Goal: Complete application form: Complete application form

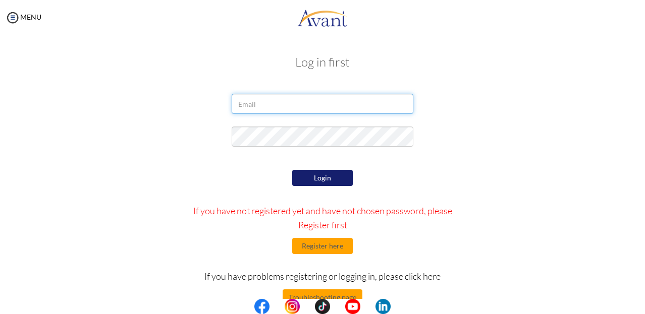
type input "[EMAIL_ADDRESS][DOMAIN_NAME]"
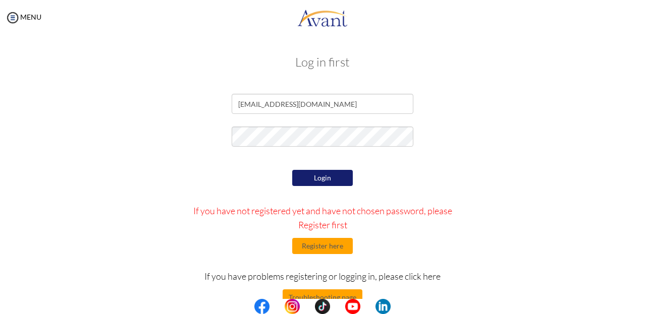
scroll to position [25, 0]
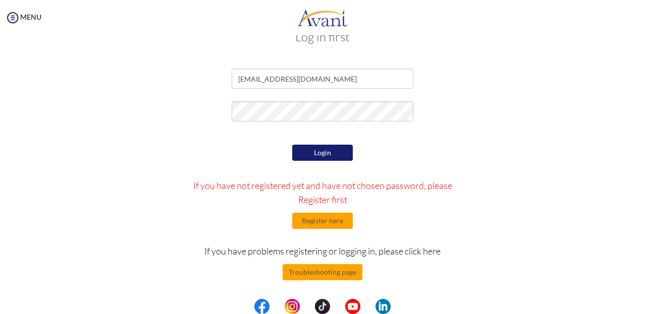
click at [322, 152] on button "Login" at bounding box center [322, 153] width 61 height 16
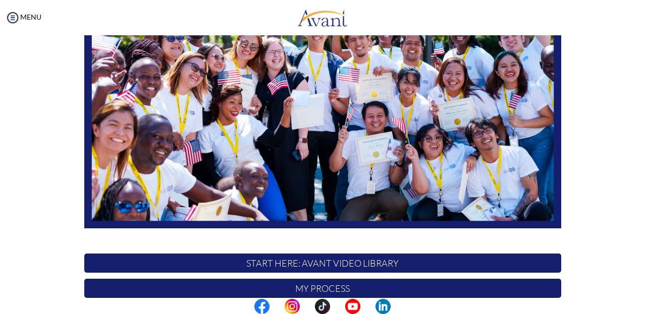
scroll to position [182, 0]
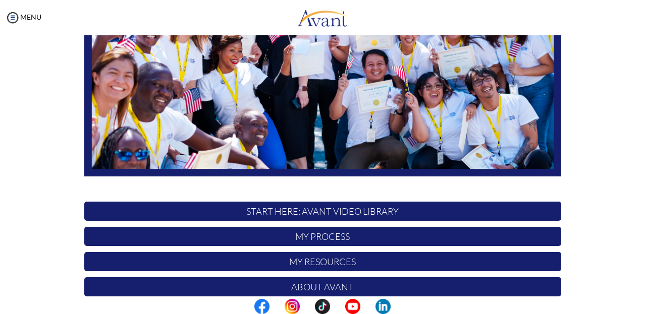
click at [314, 239] on p "My Process" at bounding box center [322, 236] width 477 height 19
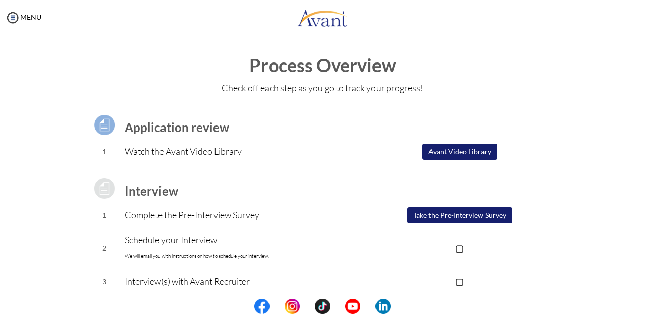
click at [443, 218] on button "Take the Pre-Interview Survey" at bounding box center [459, 215] width 105 height 16
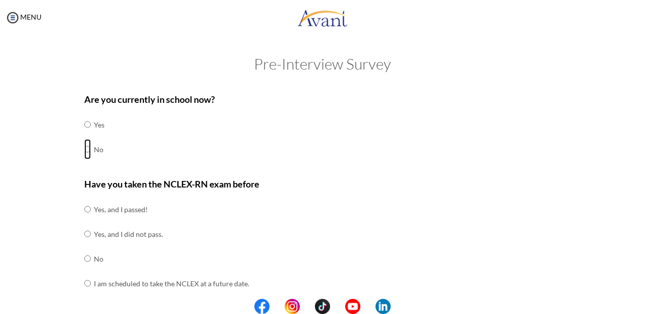
click at [86, 135] on input "radio" at bounding box center [87, 124] width 7 height 20
radio input "true"
click at [84, 210] on input "radio" at bounding box center [87, 209] width 7 height 20
radio input "true"
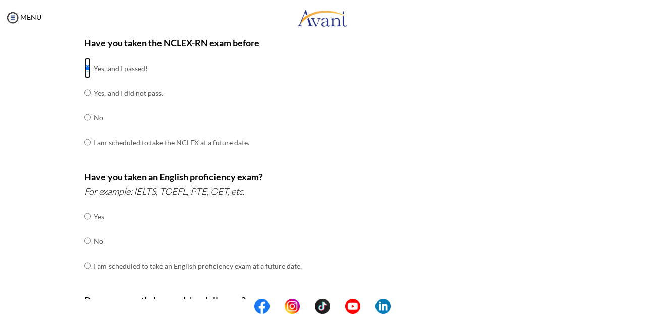
scroll to position [151, 0]
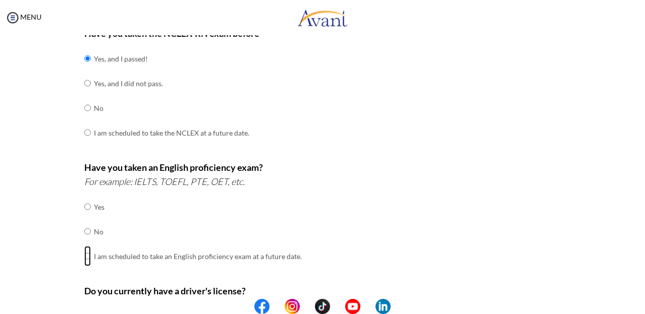
click at [84, 217] on input "radio" at bounding box center [87, 207] width 7 height 20
radio input "true"
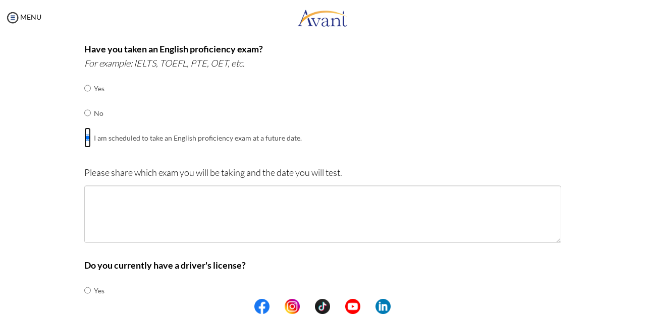
scroll to position [268, 0]
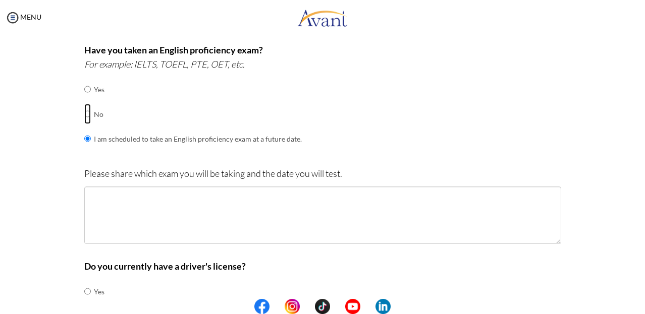
click at [84, 99] on input "radio" at bounding box center [87, 89] width 7 height 20
radio input "true"
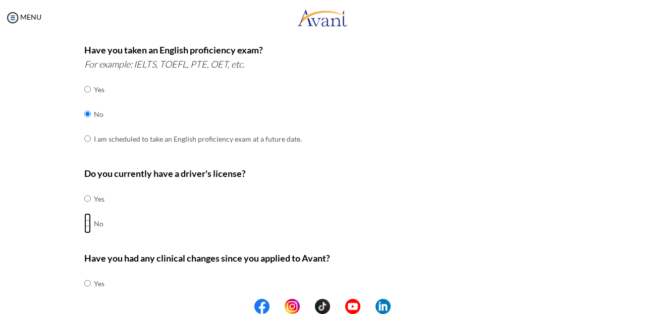
click at [84, 209] on input "radio" at bounding box center [87, 199] width 7 height 20
radio input "true"
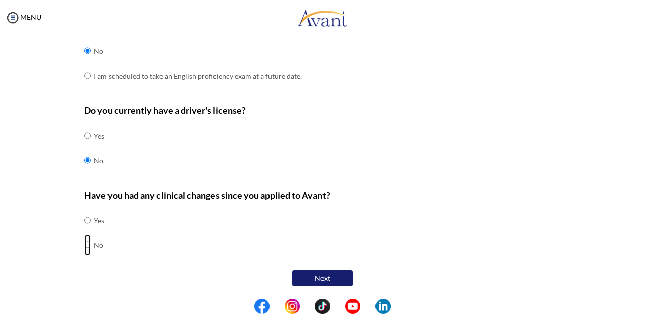
click at [85, 230] on input "radio" at bounding box center [87, 220] width 7 height 20
radio input "true"
click at [321, 278] on button "Next" at bounding box center [322, 278] width 61 height 16
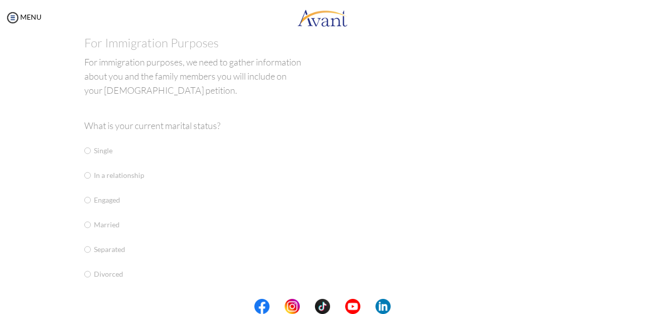
scroll to position [20, 0]
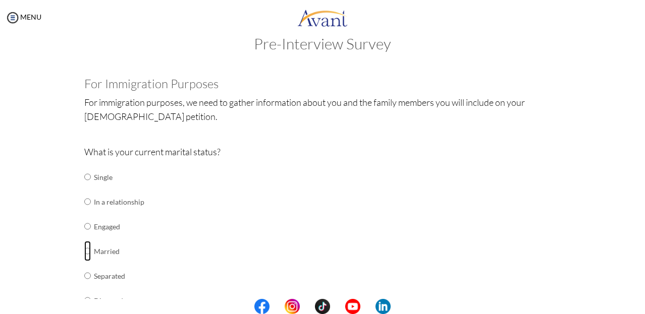
click at [85, 187] on input "radio" at bounding box center [87, 177] width 7 height 20
radio input "true"
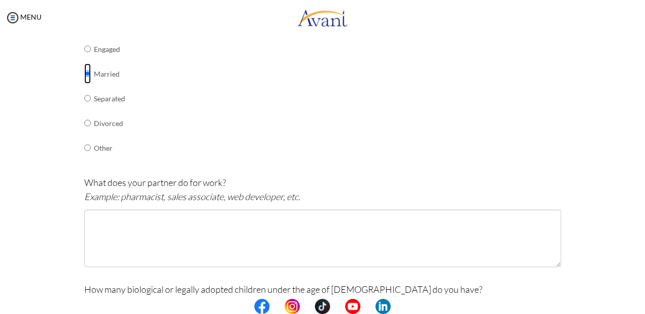
scroll to position [193, 0]
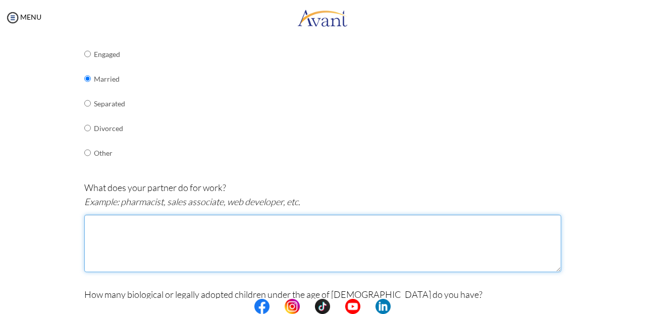
click at [98, 225] on textarea at bounding box center [322, 243] width 477 height 57
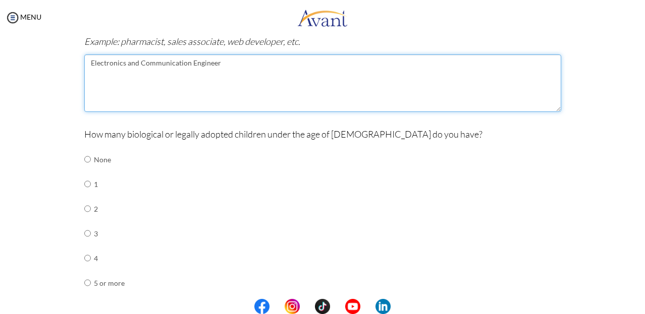
scroll to position [356, 0]
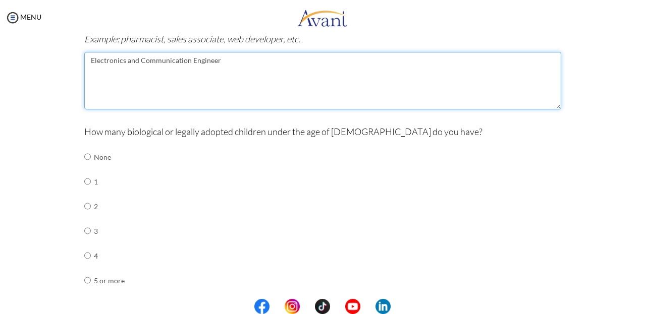
type textarea "Electronics and Communication Engineer"
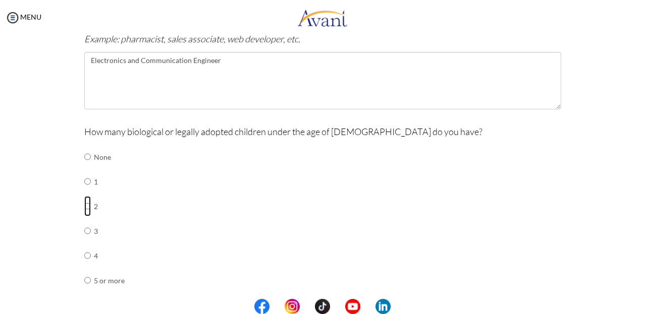
click at [84, 167] on input "radio" at bounding box center [87, 157] width 7 height 20
radio input "true"
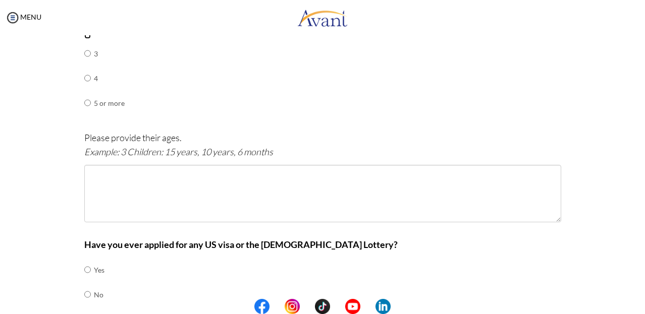
scroll to position [532, 0]
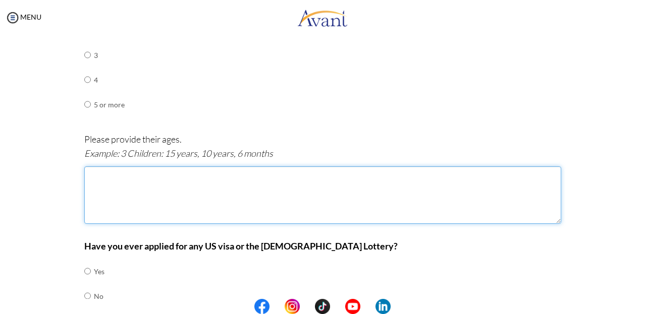
click at [108, 183] on textarea at bounding box center [322, 194] width 477 height 57
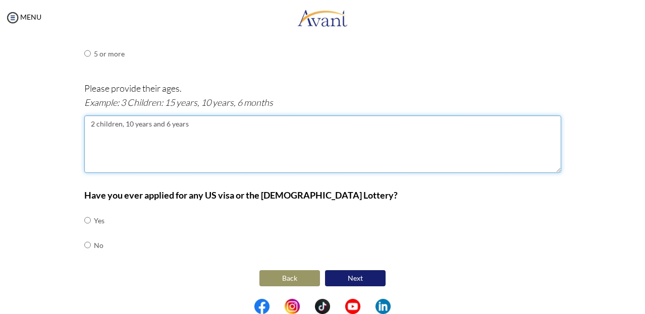
type textarea "2 children, 10 years and 6 years"
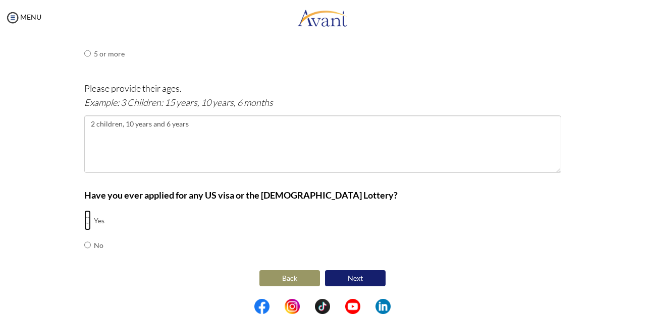
click at [84, 220] on input "radio" at bounding box center [87, 220] width 7 height 20
radio input "true"
click at [84, 230] on input "radio" at bounding box center [87, 220] width 7 height 20
radio input "true"
click at [85, 220] on input "radio" at bounding box center [87, 220] width 7 height 20
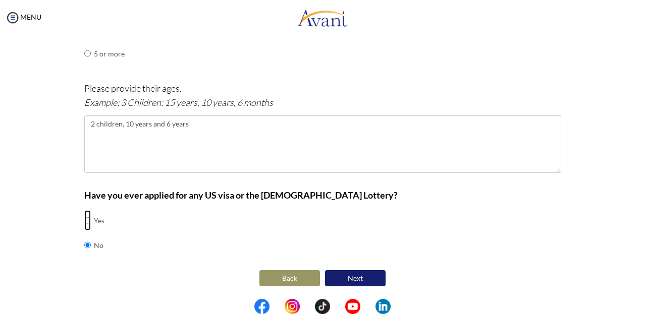
radio input "true"
click at [85, 230] on input "radio" at bounding box center [87, 220] width 7 height 20
radio input "true"
click at [353, 281] on button "Next" at bounding box center [355, 278] width 61 height 16
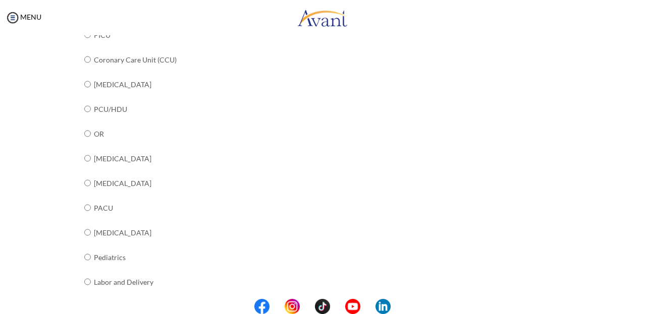
scroll to position [250, 0]
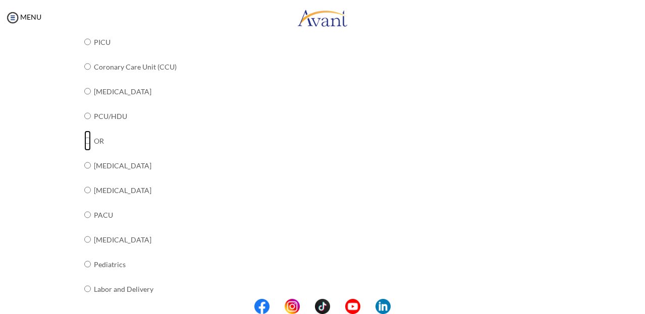
radio input "true"
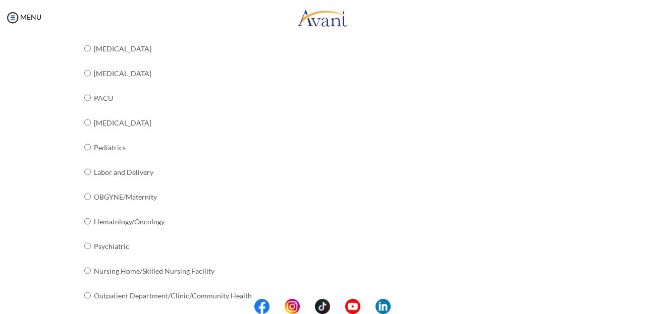
scroll to position [418, 0]
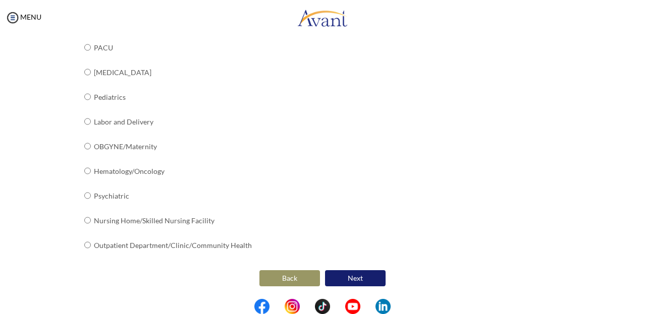
click at [351, 276] on button "Next" at bounding box center [355, 278] width 61 height 16
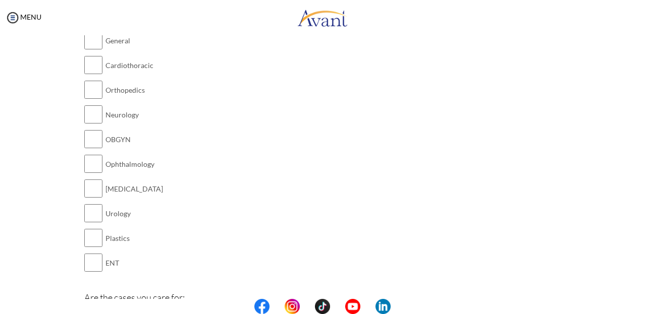
scroll to position [139, 0]
click at [91, 42] on input "checkbox" at bounding box center [93, 38] width 18 height 20
checkbox input "true"
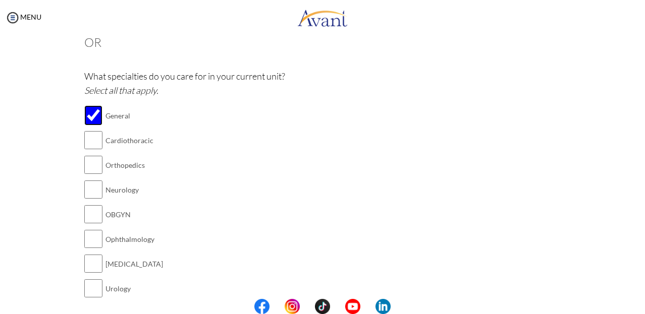
scroll to position [67, 0]
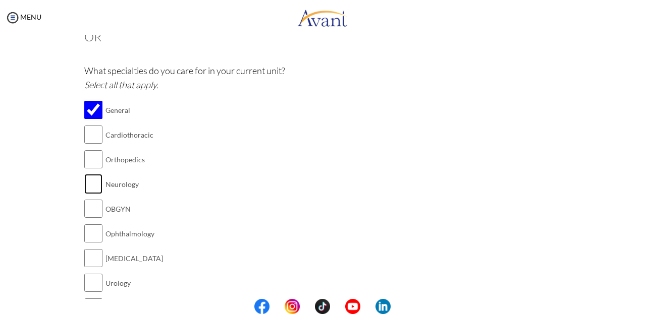
click at [89, 190] on input "checkbox" at bounding box center [93, 184] width 18 height 20
click at [84, 174] on input "checkbox" at bounding box center [93, 184] width 18 height 20
checkbox input "false"
click at [93, 157] on input "checkbox" at bounding box center [93, 159] width 18 height 20
checkbox input "true"
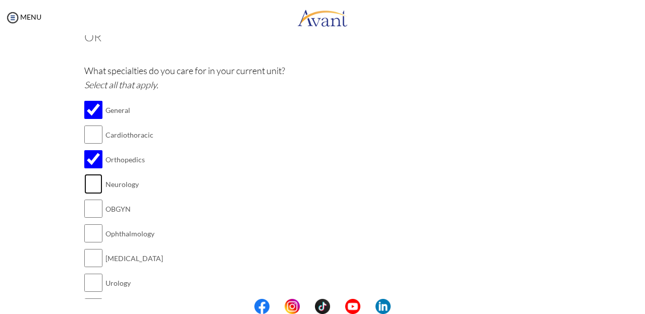
click at [85, 183] on input "checkbox" at bounding box center [93, 184] width 18 height 20
checkbox input "true"
click at [90, 209] on input "checkbox" at bounding box center [93, 209] width 18 height 20
checkbox input "true"
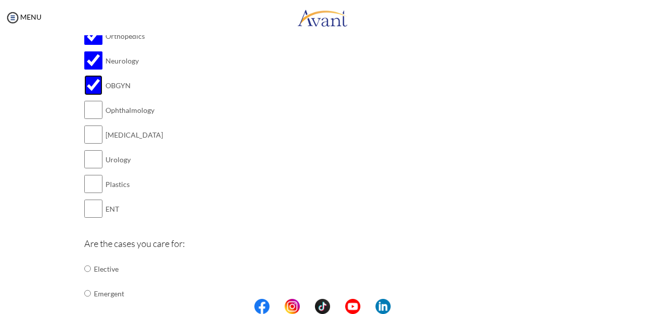
scroll to position [185, 0]
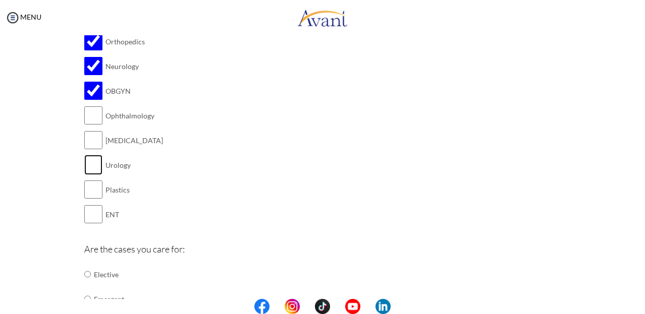
click at [84, 165] on input "checkbox" at bounding box center [93, 165] width 18 height 20
checkbox input "true"
click at [92, 189] on input "checkbox" at bounding box center [93, 190] width 18 height 20
checkbox input "true"
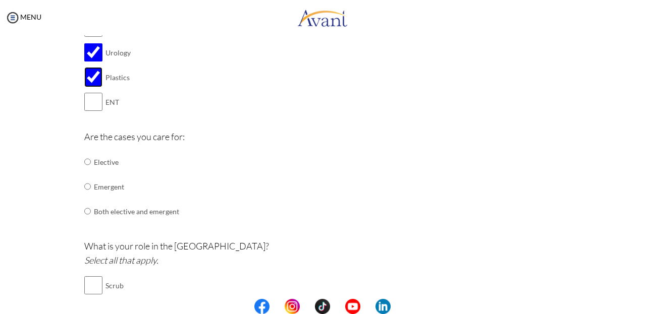
scroll to position [300, 0]
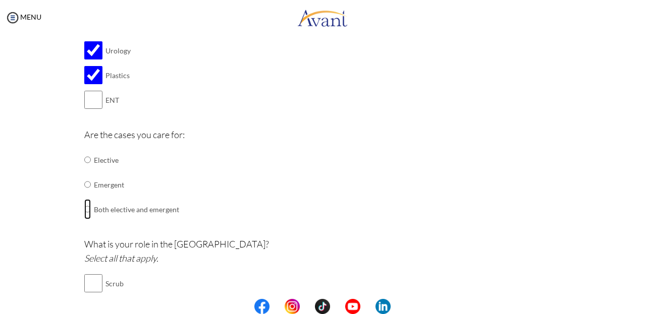
click at [84, 170] on input "radio" at bounding box center [87, 160] width 7 height 20
radio input "true"
click at [86, 288] on input "checkbox" at bounding box center [93, 283] width 18 height 20
checkbox input "true"
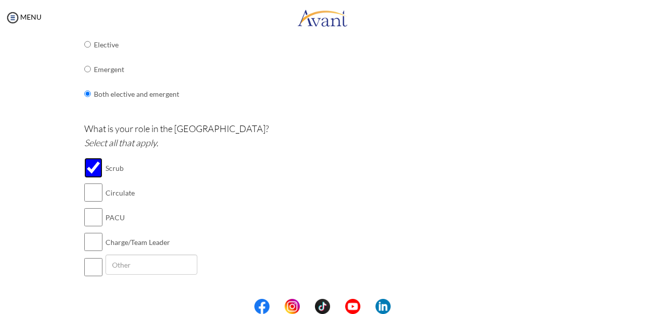
scroll to position [456, 0]
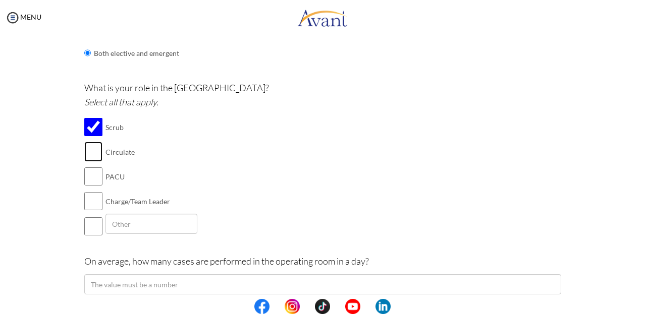
click at [88, 151] on input "checkbox" at bounding box center [93, 152] width 18 height 20
checkbox input "true"
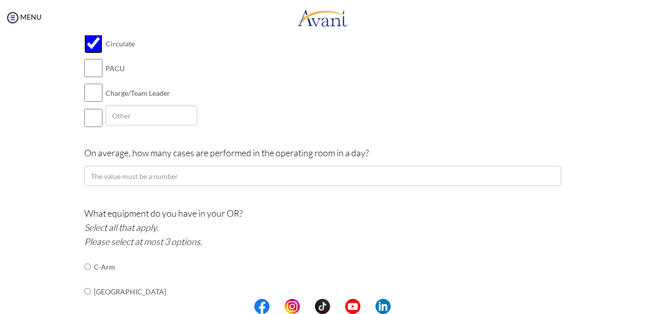
scroll to position [558, 0]
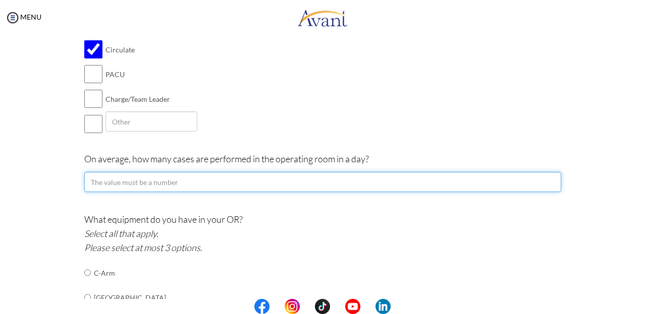
click at [125, 185] on input "number" at bounding box center [322, 182] width 477 height 20
click at [549, 185] on input "-1" at bounding box center [322, 182] width 477 height 20
click at [546, 182] on input "0" at bounding box center [322, 182] width 477 height 20
click at [546, 182] on input "1" at bounding box center [322, 182] width 477 height 20
click at [546, 182] on input "2" at bounding box center [322, 182] width 477 height 20
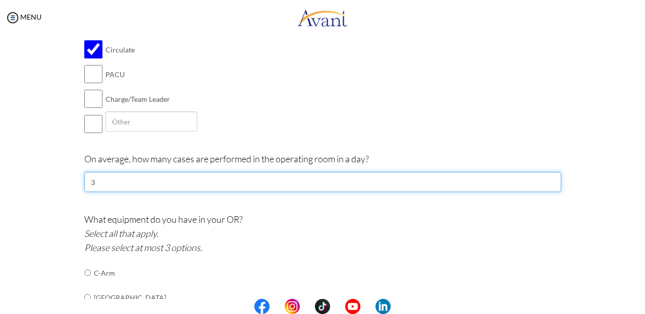
click at [546, 182] on input "3" at bounding box center [322, 182] width 477 height 20
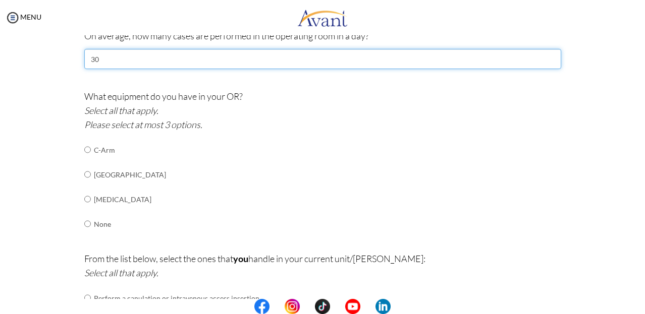
scroll to position [685, 0]
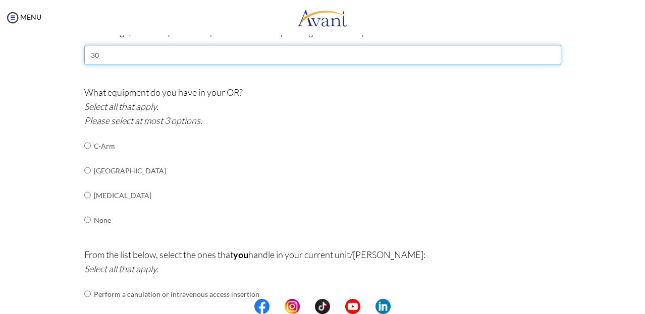
type input "30"
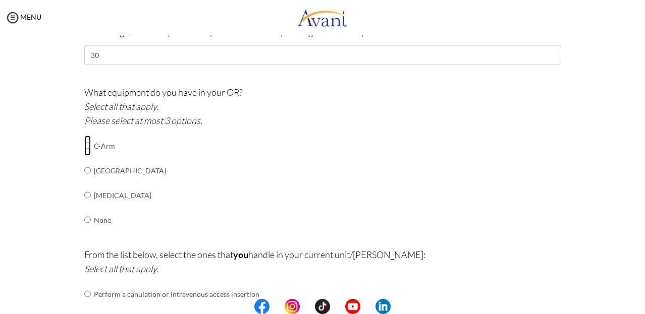
click at [84, 149] on input "radio" at bounding box center [87, 146] width 7 height 20
radio input "true"
click at [84, 156] on input "radio" at bounding box center [87, 146] width 7 height 20
radio input "true"
click at [84, 156] on input "radio" at bounding box center [87, 146] width 7 height 20
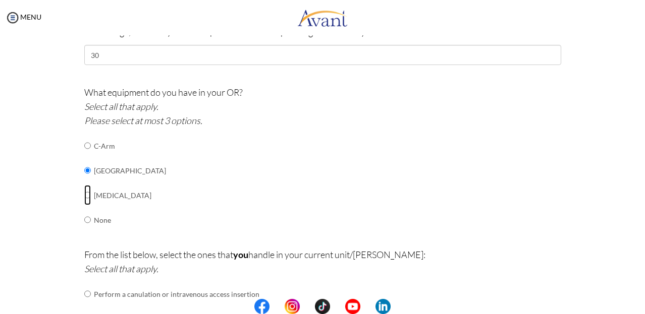
radio input "true"
click at [84, 146] on input "radio" at bounding box center [87, 146] width 7 height 20
radio input "true"
click at [84, 156] on input "radio" at bounding box center [87, 146] width 7 height 20
radio input "true"
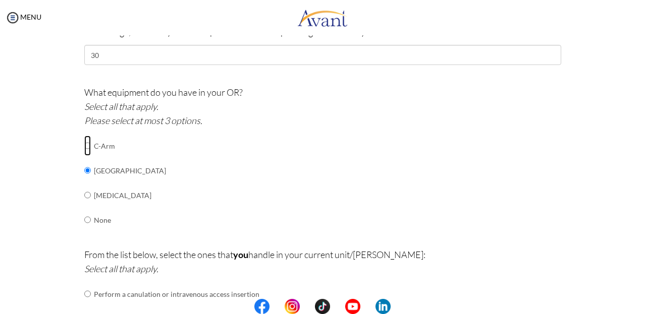
click at [84, 148] on input "radio" at bounding box center [87, 146] width 7 height 20
radio input "true"
click at [84, 156] on input "radio" at bounding box center [87, 146] width 7 height 20
radio input "true"
click at [84, 145] on input "radio" at bounding box center [87, 146] width 7 height 20
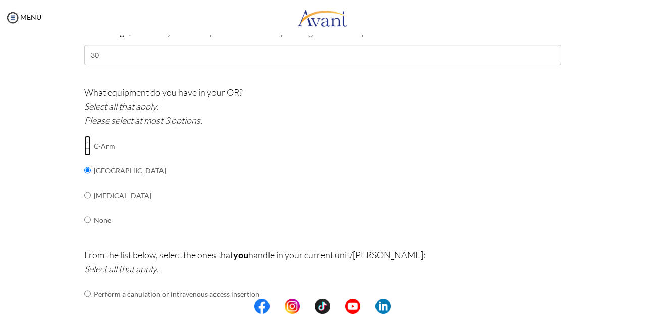
radio input "true"
click at [84, 156] on input "radio" at bounding box center [87, 146] width 7 height 20
radio input "true"
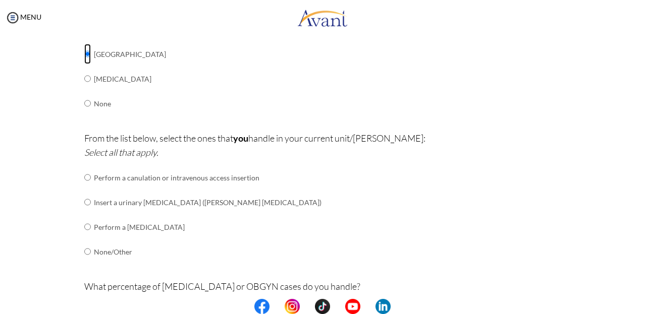
scroll to position [806, 0]
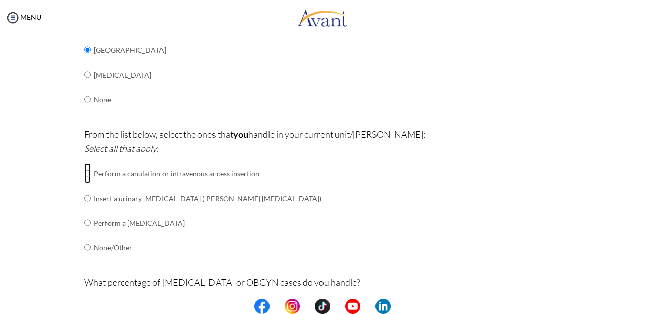
click at [84, 175] on input "radio" at bounding box center [87, 173] width 7 height 20
radio input "true"
click at [84, 184] on input "radio" at bounding box center [87, 173] width 7 height 20
radio input "true"
click at [84, 184] on input "radio" at bounding box center [87, 173] width 7 height 20
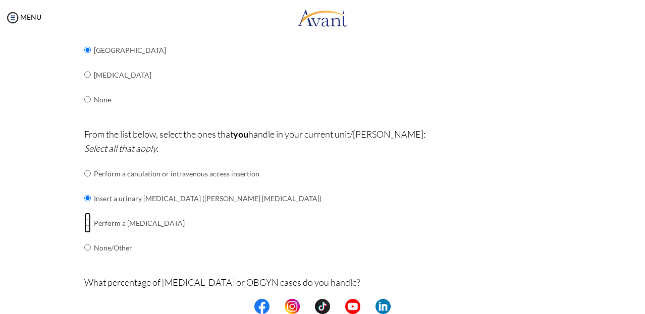
radio input "true"
click at [84, 184] on input "radio" at bounding box center [87, 173] width 7 height 20
radio input "true"
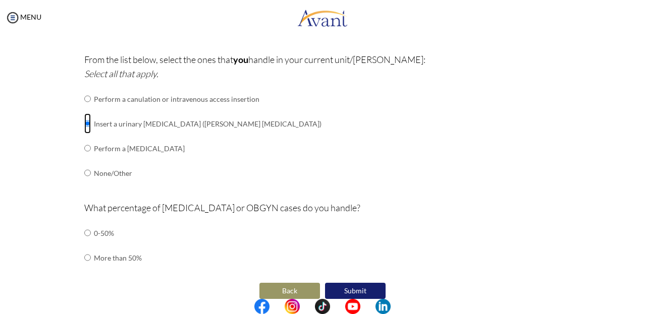
scroll to position [893, 0]
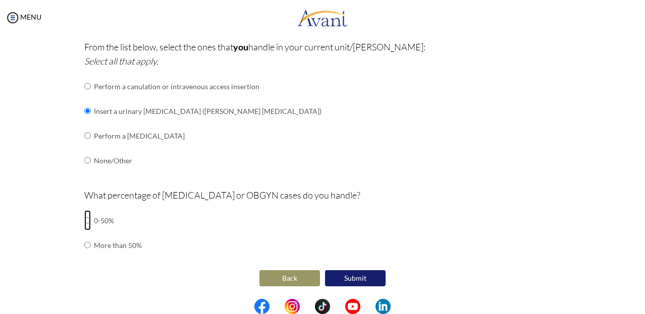
click at [84, 221] on input "radio" at bounding box center [87, 220] width 7 height 20
radio input "true"
click at [350, 280] on button "Submit" at bounding box center [355, 278] width 61 height 16
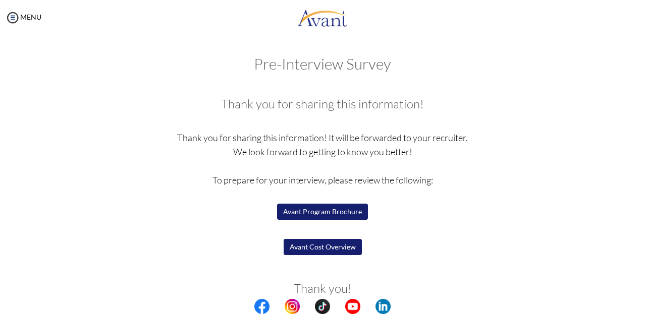
click at [298, 208] on button "Avant Program Brochure" at bounding box center [322, 212] width 91 height 16
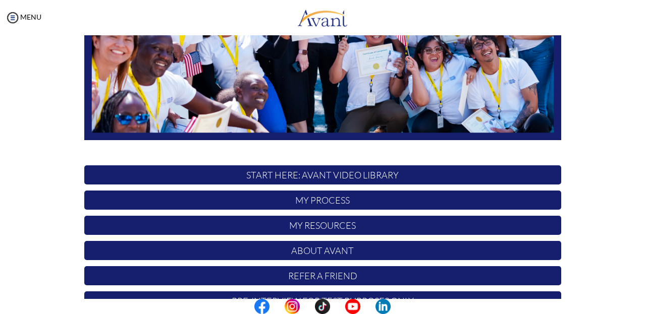
scroll to position [246, 0]
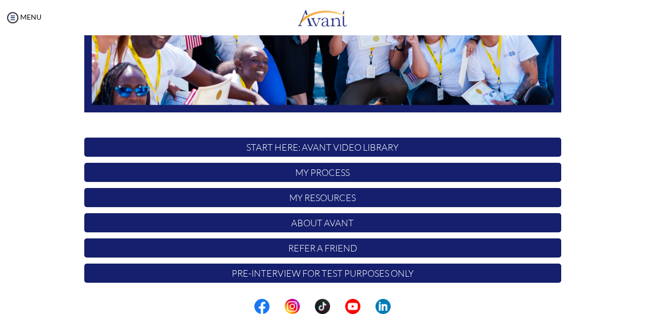
click at [304, 273] on p "Pre-Interview for test purposes only" at bounding box center [322, 273] width 477 height 19
